Goal: Transaction & Acquisition: Purchase product/service

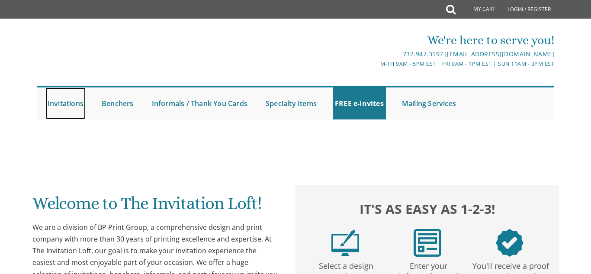
click at [56, 103] on link "Invitations" at bounding box center [65, 103] width 40 height 32
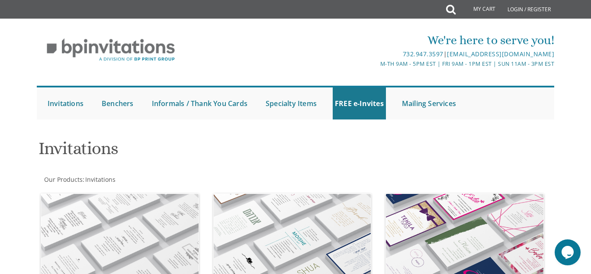
click at [591, 32] on div "We're here to serve you! 732.947.3597 | invitations@bpprintgroup.com M-Th 9am -…" at bounding box center [295, 73] width 591 height 101
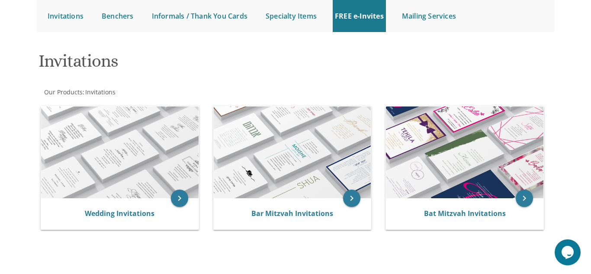
scroll to position [104, 0]
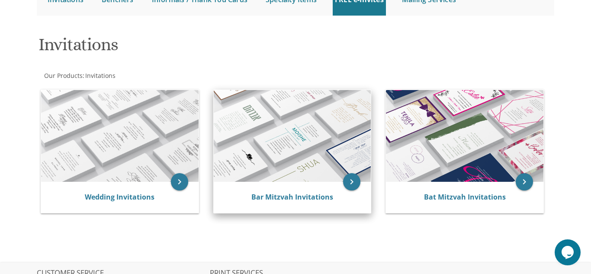
click at [286, 117] on img at bounding box center [293, 136] width 158 height 92
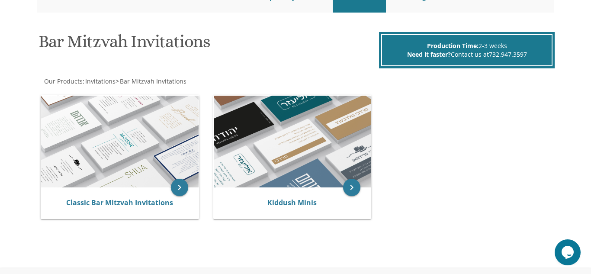
scroll to position [109, 0]
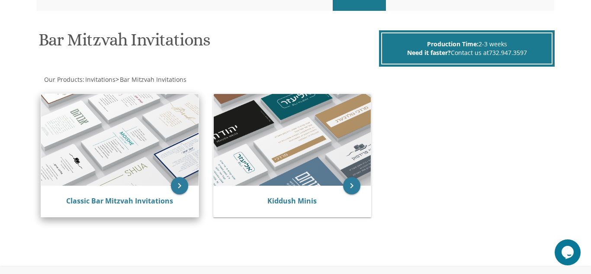
click at [178, 145] on img at bounding box center [120, 140] width 158 height 92
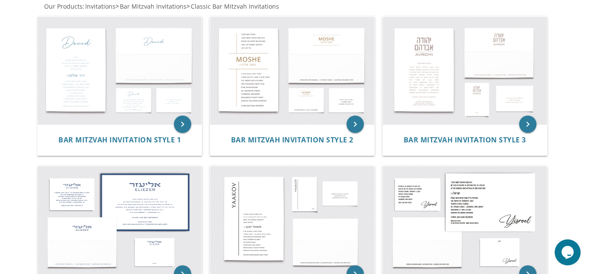
scroll to position [191, 0]
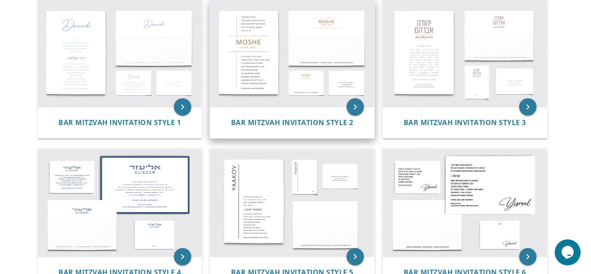
click at [339, 100] on img at bounding box center [292, 54] width 164 height 108
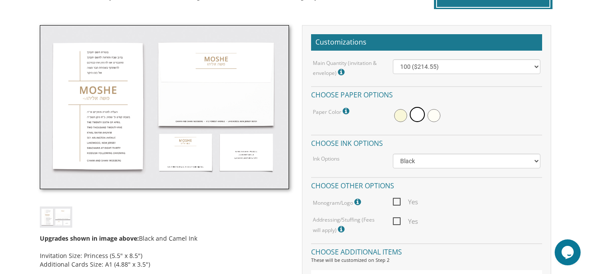
scroll to position [252, 0]
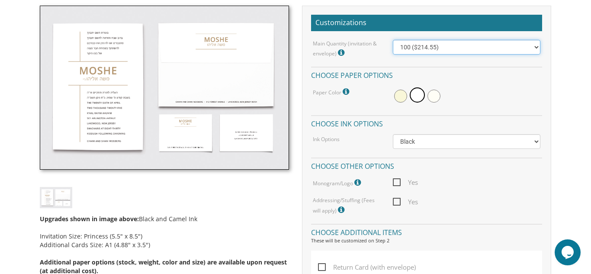
click at [513, 49] on select "100 ($214.55) 200 ($254.60) 300 ($294.25) 400 ($333.55) 500 ($373.90) 600 ($413…" at bounding box center [467, 47] width 148 height 15
select select "200"
click at [393, 40] on select "100 ($214.55) 200 ($254.60) 300 ($294.25) 400 ($333.55) 500 ($373.90) 600 ($413…" at bounding box center [467, 47] width 148 height 15
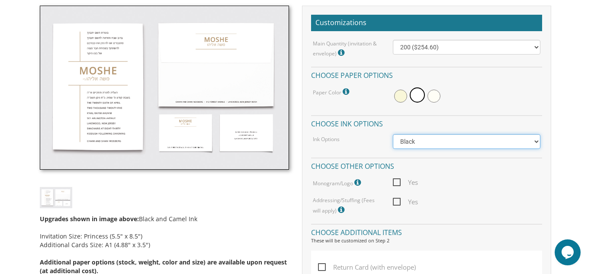
click at [475, 145] on select "Black Colored Ink ($65.00) Black + One Color ($100.00) Two Colors ($165.00)" at bounding box center [467, 141] width 148 height 15
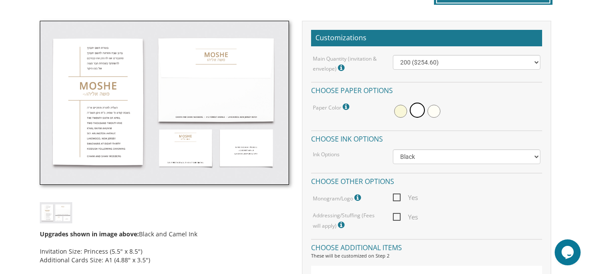
scroll to position [236, 0]
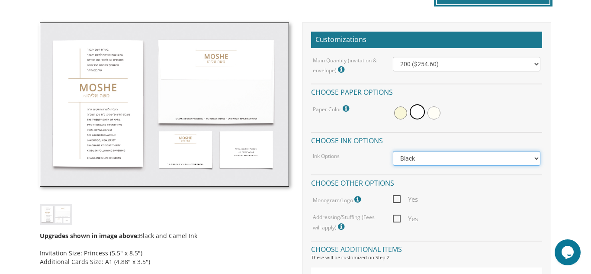
click at [468, 158] on select "Black Colored Ink ($65.00) Black + One Color ($100.00) Two Colors ($165.00)" at bounding box center [467, 158] width 148 height 15
click at [393, 151] on select "Black Colored Ink ($65.00) Black + One Color ($100.00) Two Colors ($165.00)" at bounding box center [467, 158] width 148 height 15
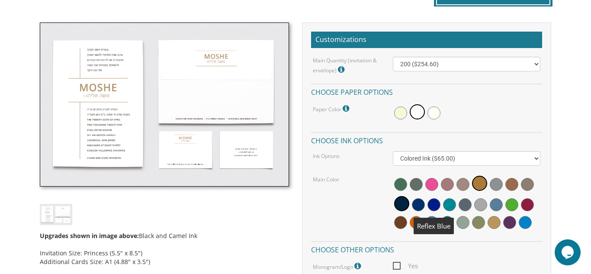
click at [430, 207] on span at bounding box center [434, 204] width 13 height 13
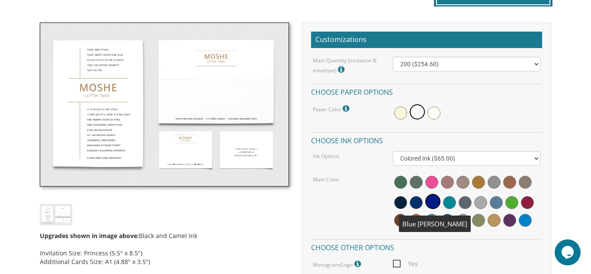
click at [417, 207] on span at bounding box center [416, 202] width 13 height 13
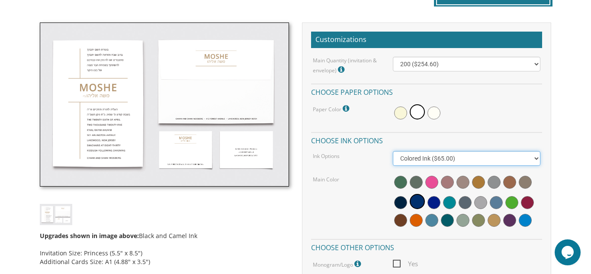
click at [428, 161] on select "Black Colored Ink ($65.00) Black + One Color ($100.00) Two Colors ($165.00)" at bounding box center [467, 158] width 148 height 15
click at [393, 151] on select "Black Colored Ink ($65.00) Black + One Color ($100.00) Two Colors ($165.00)" at bounding box center [467, 158] width 148 height 15
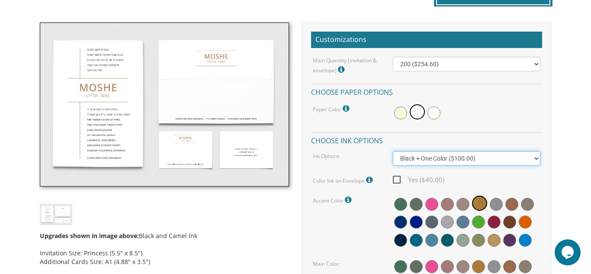
click at [442, 161] on select "Black Colored Ink ($65.00) Black + One Color ($100.00) Two Colors ($165.00)" at bounding box center [467, 158] width 148 height 15
select select "Black"
click at [393, 151] on select "Black Colored Ink ($65.00) Black + One Color ($100.00) Two Colors ($165.00)" at bounding box center [467, 158] width 148 height 15
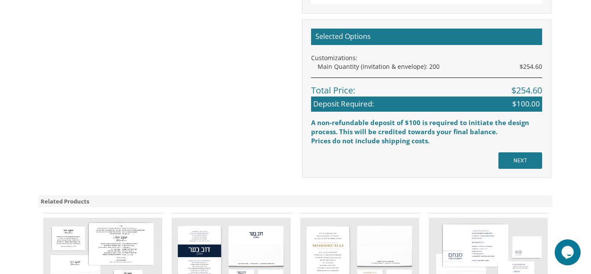
scroll to position [754, 0]
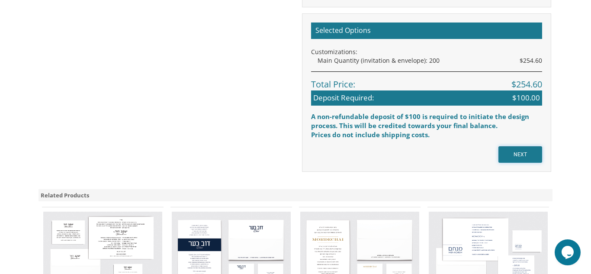
click at [509, 150] on input "NEXT" at bounding box center [521, 154] width 44 height 16
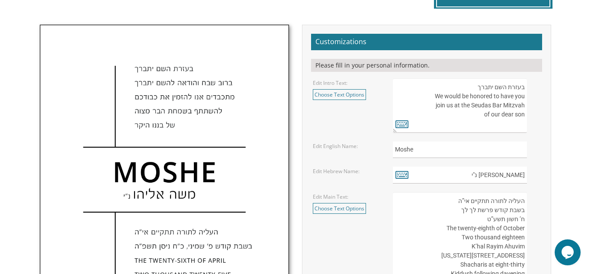
scroll to position [250, 0]
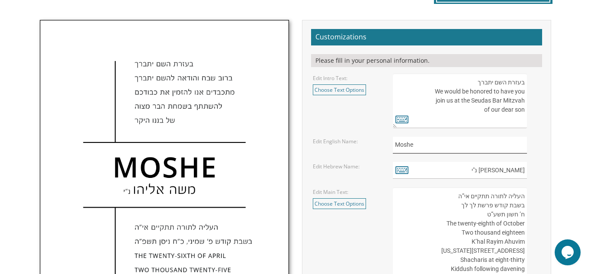
click at [443, 145] on input "Moshe" at bounding box center [460, 145] width 134 height 17
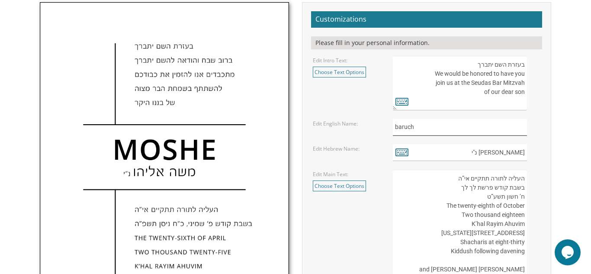
scroll to position [252, 0]
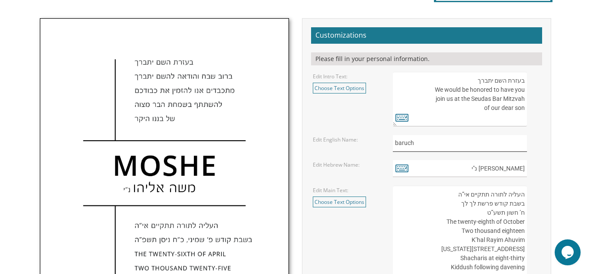
type input "baruch"
click at [486, 171] on input "משה אליהו נ"י" at bounding box center [460, 168] width 134 height 17
click at [342, 89] on link "Choose Text Options" at bounding box center [339, 88] width 53 height 11
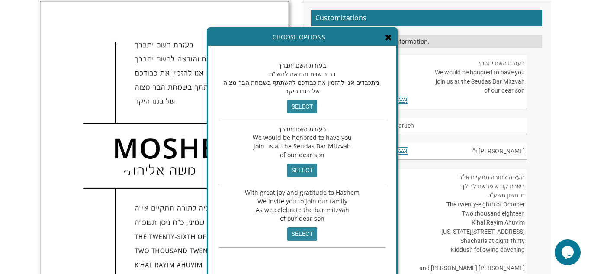
scroll to position [286, 0]
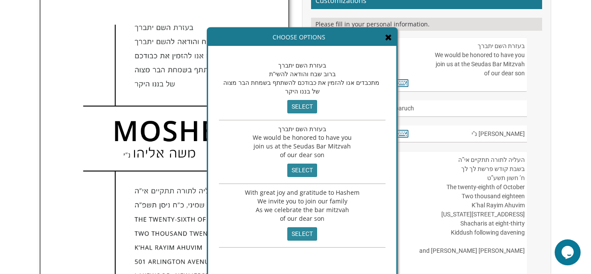
click at [385, 38] on icon at bounding box center [388, 37] width 7 height 9
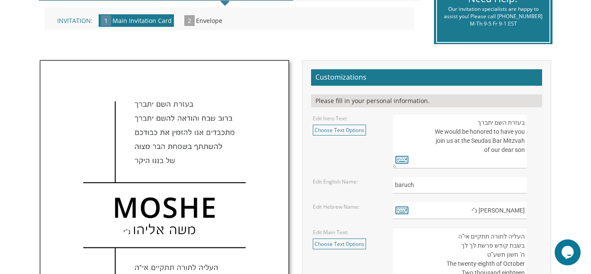
scroll to position [213, 0]
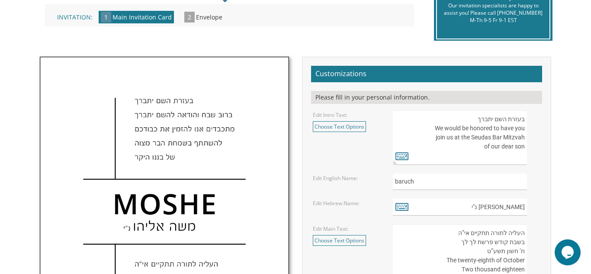
click at [433, 127] on textarea "בעזרת השם יתברך We would be honored to have you join us at the Seudas Bar Mitzv…" at bounding box center [460, 137] width 134 height 55
drag, startPoint x: 524, startPoint y: 148, endPoint x: 482, endPoint y: 130, distance: 45.4
click at [482, 130] on textarea "בעזרת השם יתברך We would be honored to have you join us at the Seudas Bar Mitzv…" at bounding box center [460, 137] width 134 height 55
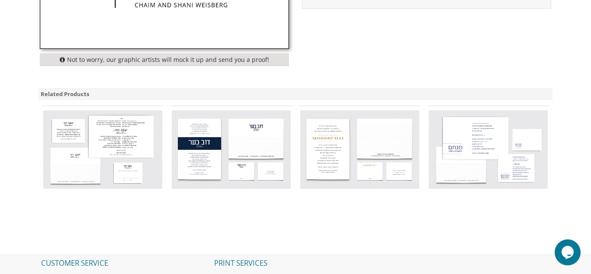
scroll to position [610, 0]
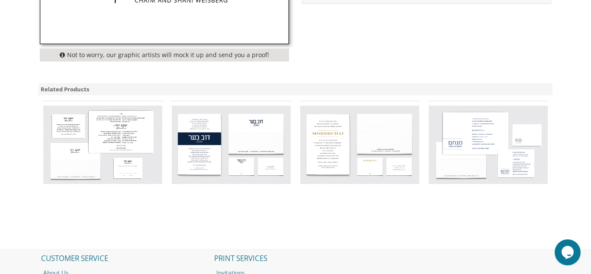
type textarea "בעזרת השם יתברך We woulored to have you join us at the Seudas Bar Mitzvah d be …"
click at [333, 153] on img at bounding box center [359, 145] width 119 height 78
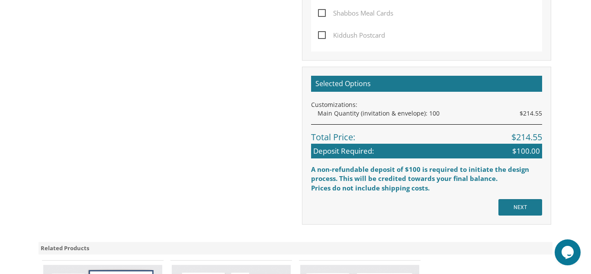
scroll to position [589, 0]
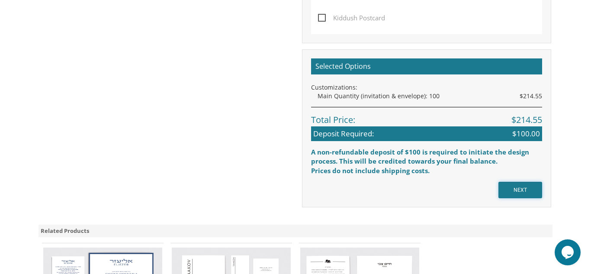
click at [517, 192] on input "NEXT" at bounding box center [521, 190] width 44 height 16
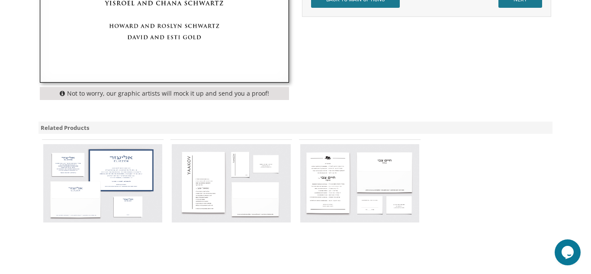
scroll to position [586, 0]
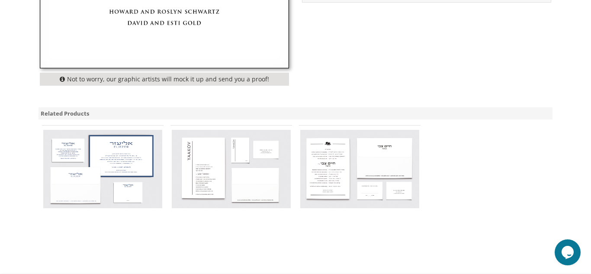
click at [329, 168] on img at bounding box center [359, 169] width 119 height 78
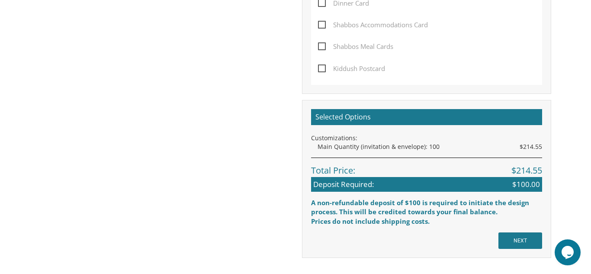
scroll to position [554, 0]
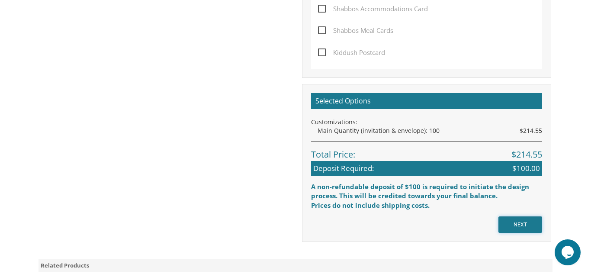
click at [528, 225] on input "NEXT" at bounding box center [521, 224] width 44 height 16
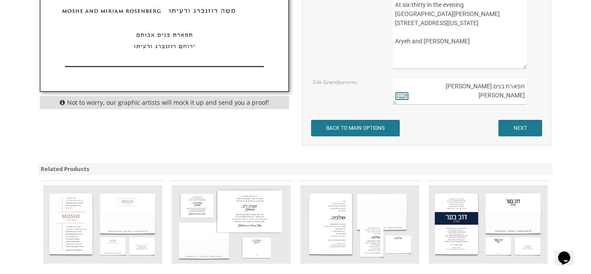
scroll to position [564, 0]
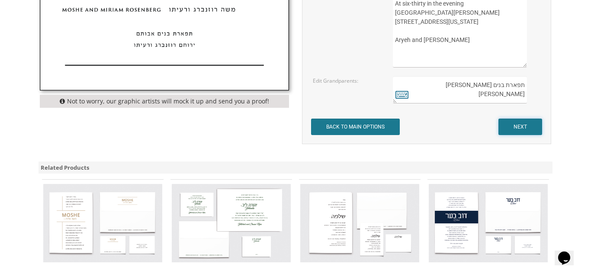
click at [530, 133] on input "NEXT" at bounding box center [521, 127] width 44 height 16
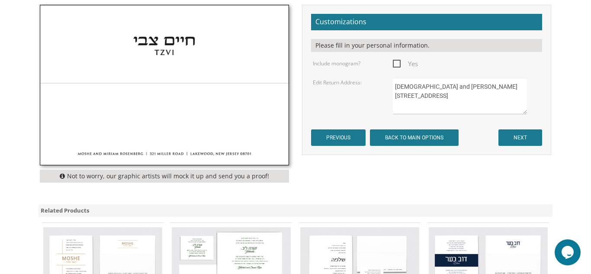
scroll to position [269, 0]
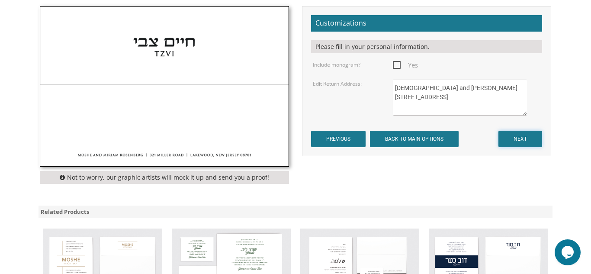
click at [529, 143] on input "NEXT" at bounding box center [521, 139] width 44 height 16
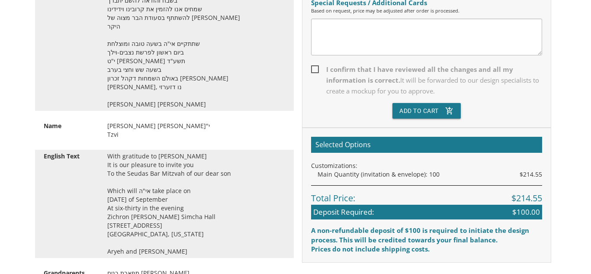
scroll to position [293, 0]
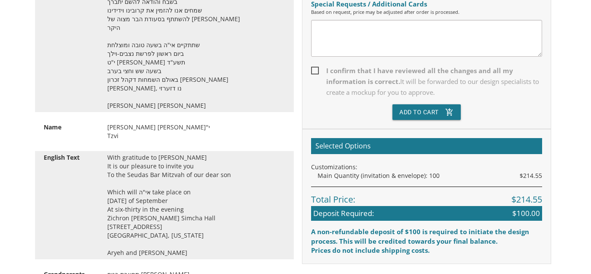
click at [310, 71] on div "Order Form Special Requests / Additional Cards Based on request, price may be a…" at bounding box center [426, 47] width 249 height 164
click at [314, 71] on span "I confirm that I have reviewed all the changes and all my information is correc…" at bounding box center [426, 81] width 231 height 32
click at [314, 71] on input "I confirm that I have reviewed all the changes and all my information is correc…" at bounding box center [314, 70] width 6 height 6
checkbox input "true"
click at [397, 104] on button "Add To Cart add_shopping_cart" at bounding box center [427, 112] width 68 height 16
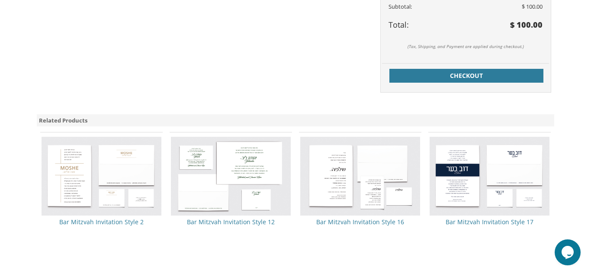
scroll to position [391, 0]
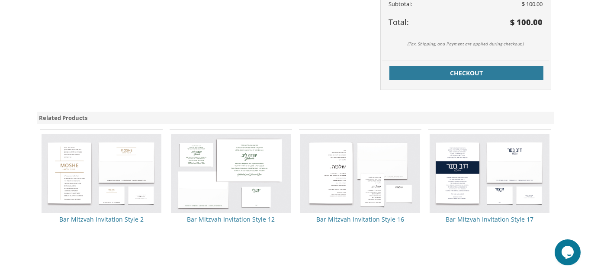
click at [530, 202] on img at bounding box center [490, 173] width 120 height 79
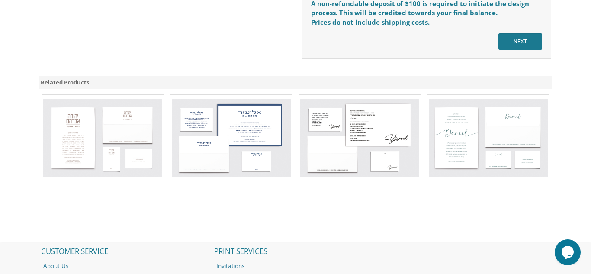
scroll to position [759, 0]
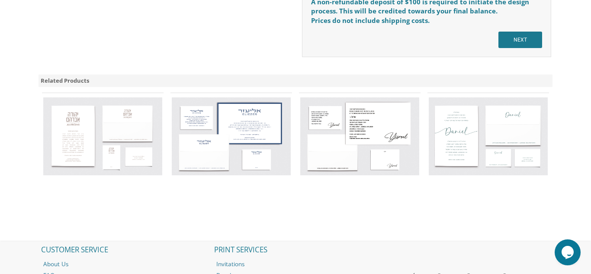
click at [256, 129] on img at bounding box center [231, 136] width 119 height 78
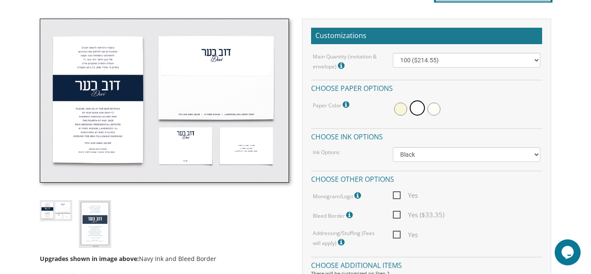
scroll to position [274, 0]
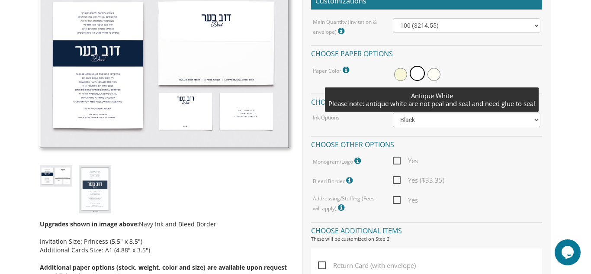
click at [435, 74] on span at bounding box center [434, 74] width 13 height 13
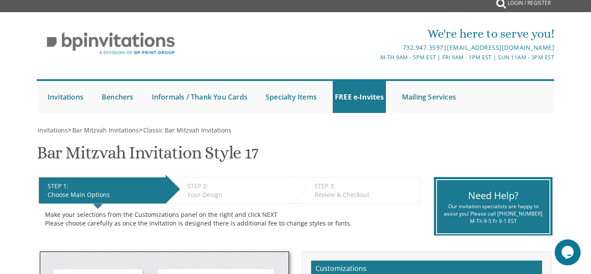
scroll to position [3, 0]
